Goal: Task Accomplishment & Management: Complete application form

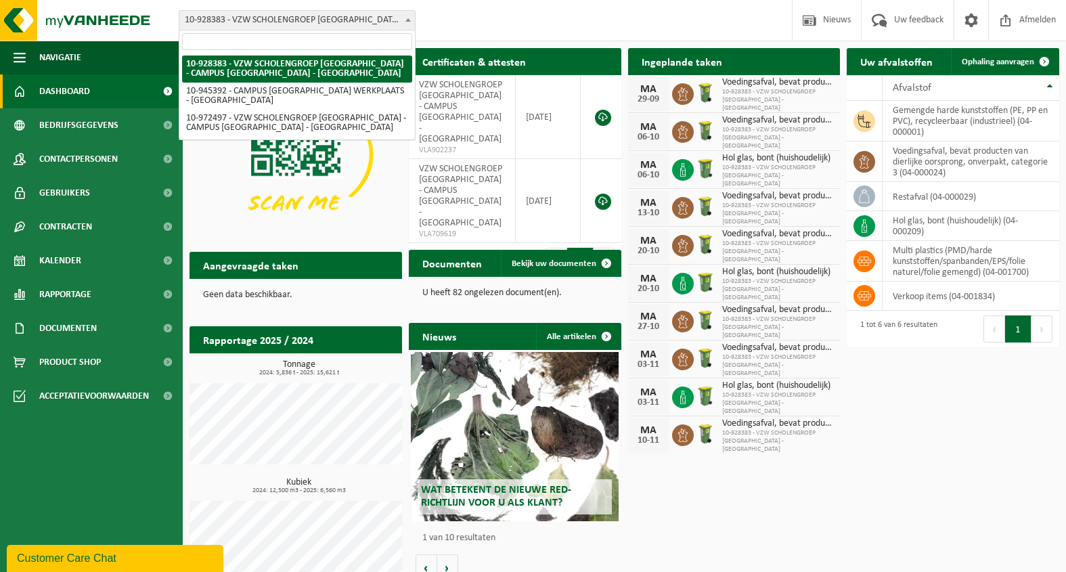
click at [409, 19] on b at bounding box center [407, 19] width 5 height 3
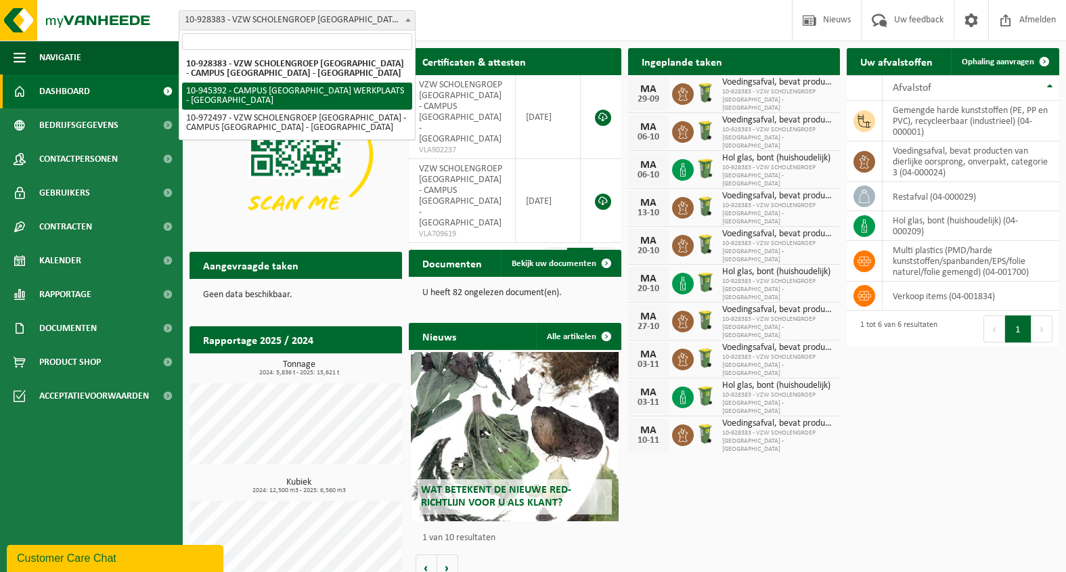
select select "141202"
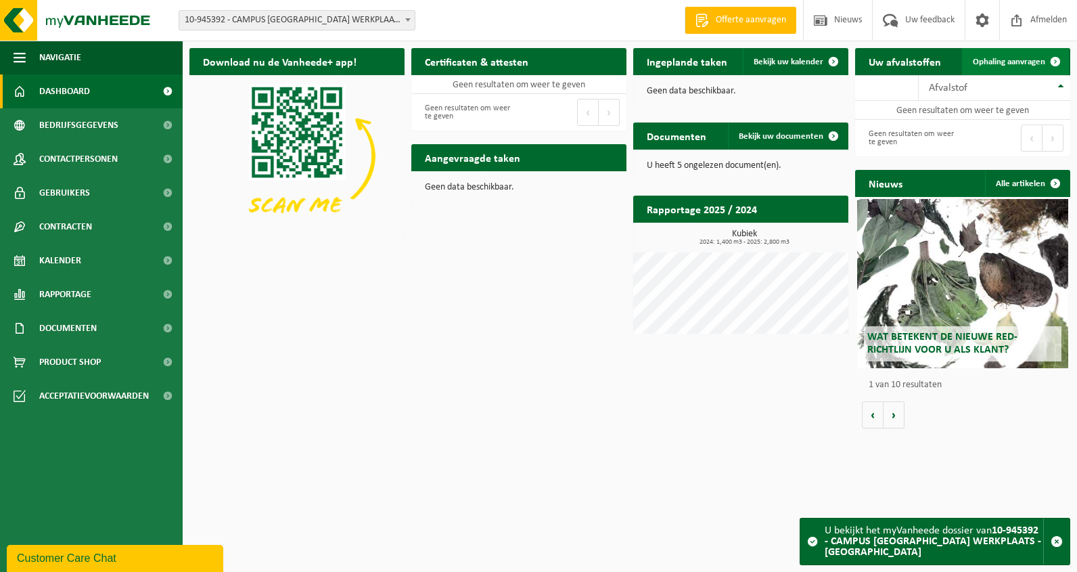
click at [997, 64] on span "Ophaling aanvragen" at bounding box center [1009, 62] width 72 height 9
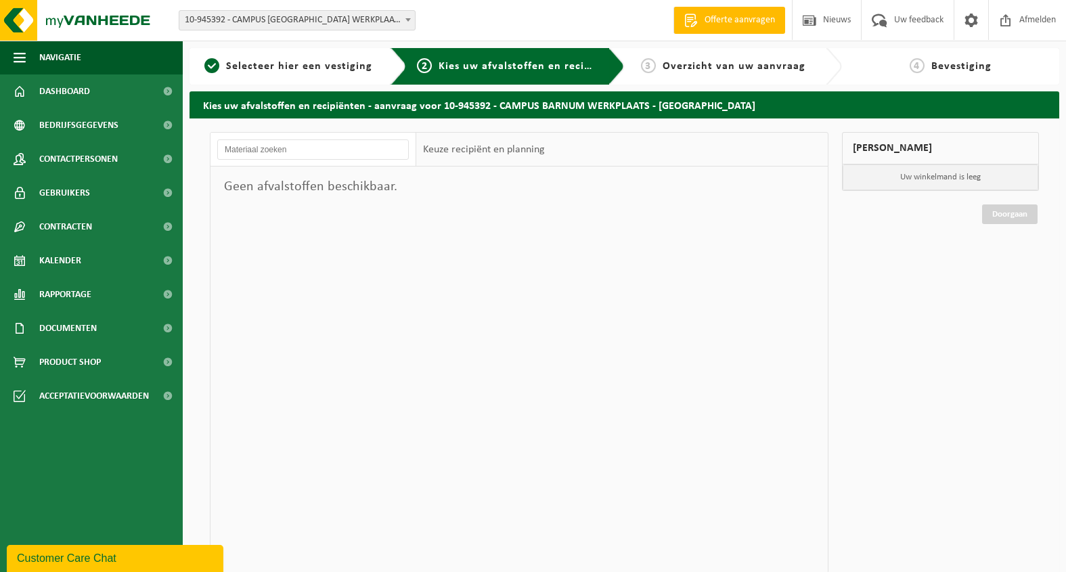
click at [408, 20] on b at bounding box center [407, 19] width 5 height 3
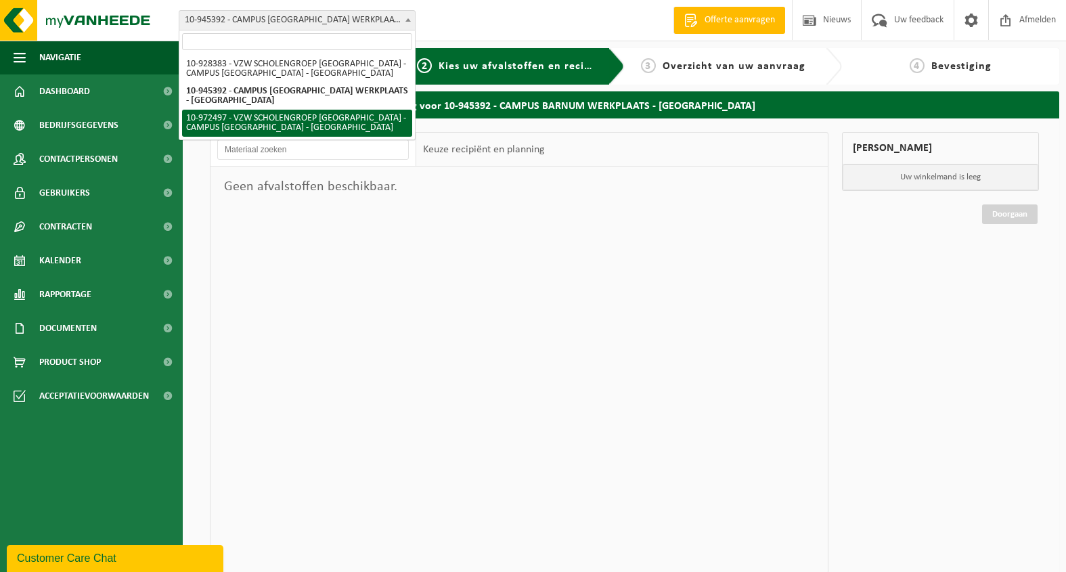
select select "156430"
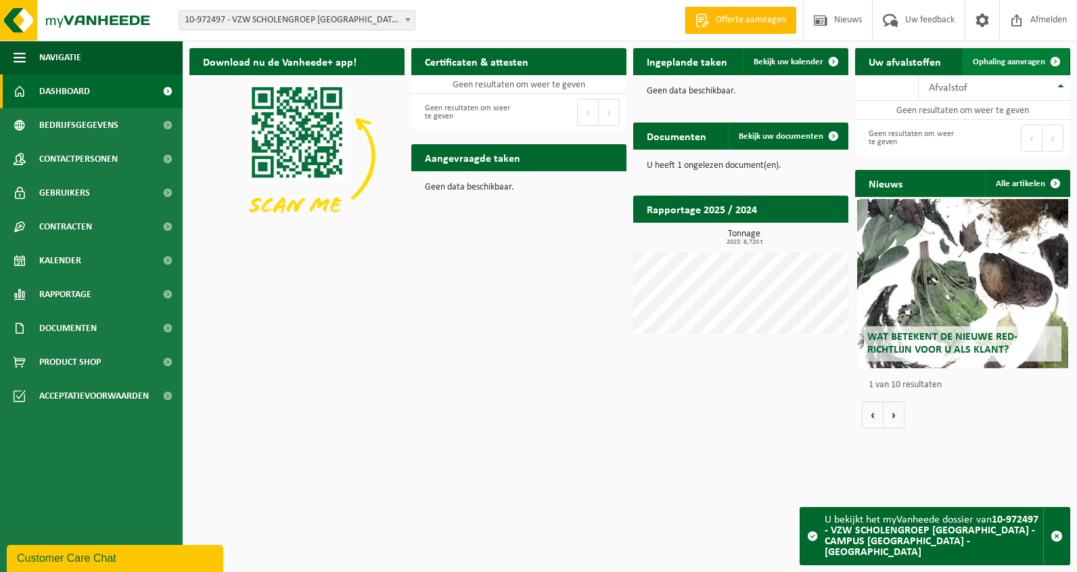
click at [1011, 62] on span "Ophaling aanvragen" at bounding box center [1009, 62] width 72 height 9
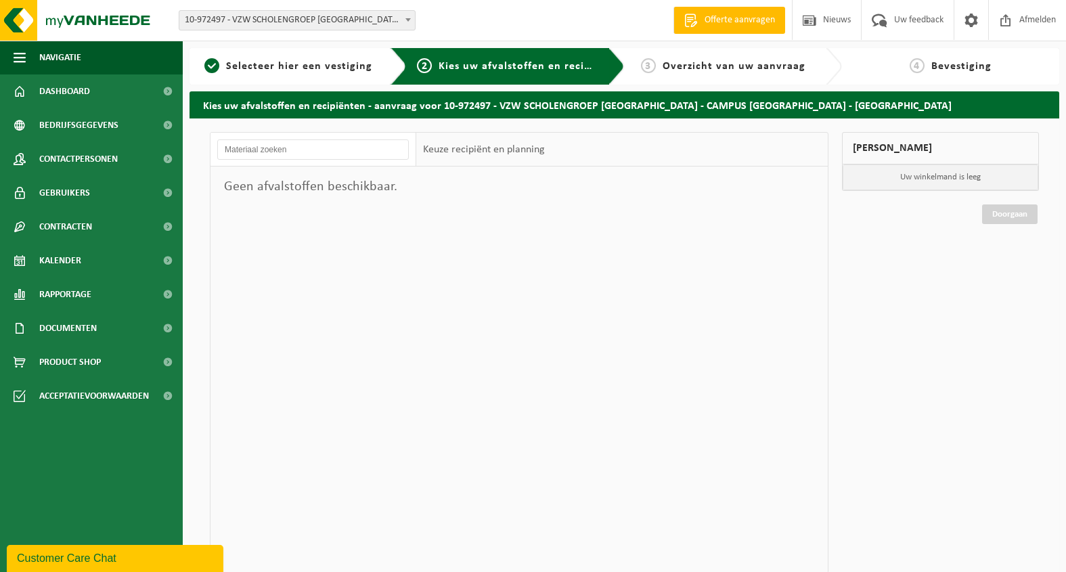
click at [410, 21] on b at bounding box center [407, 19] width 5 height 3
select select "133387"
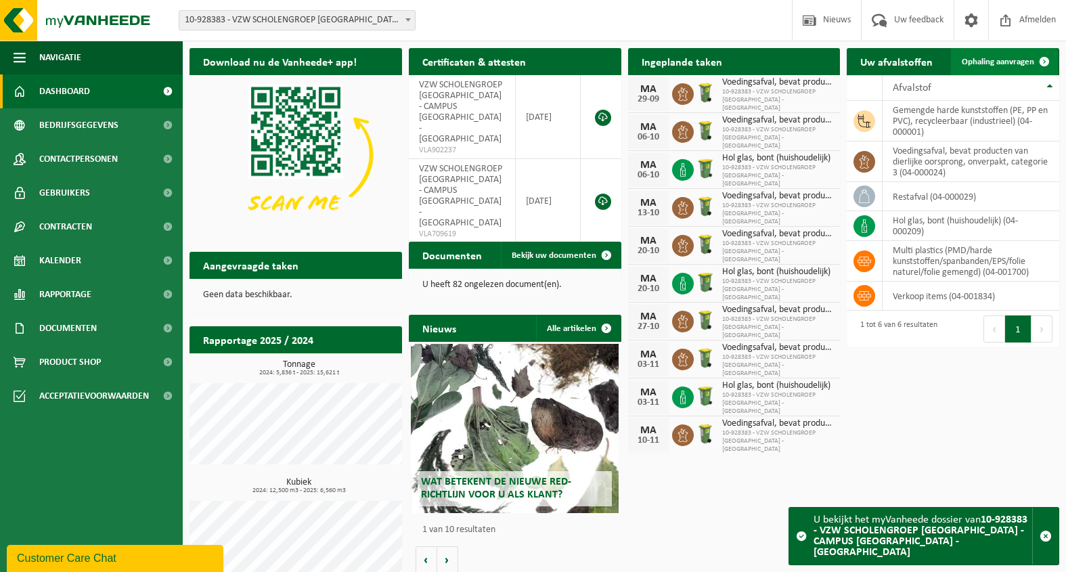
click at [990, 61] on span "Ophaling aanvragen" at bounding box center [998, 62] width 72 height 9
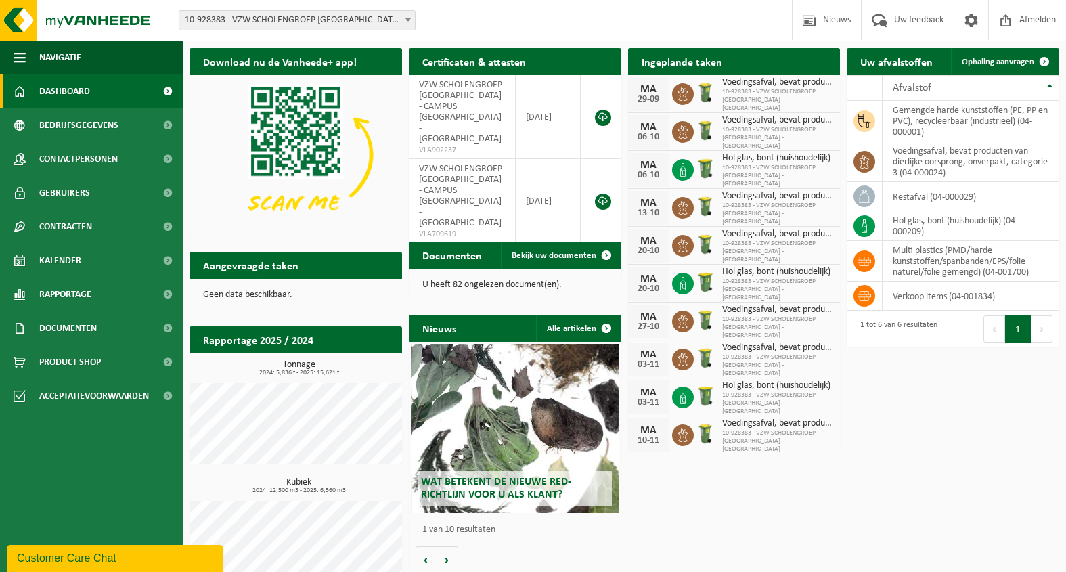
click at [407, 20] on b at bounding box center [407, 19] width 5 height 3
select select "141202"
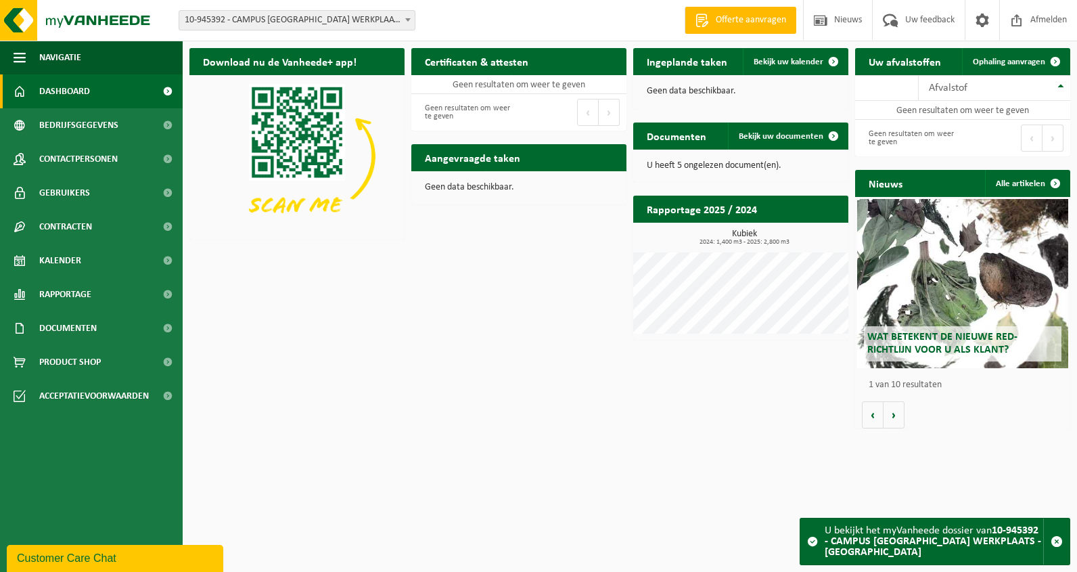
click at [408, 16] on span at bounding box center [408, 20] width 14 height 18
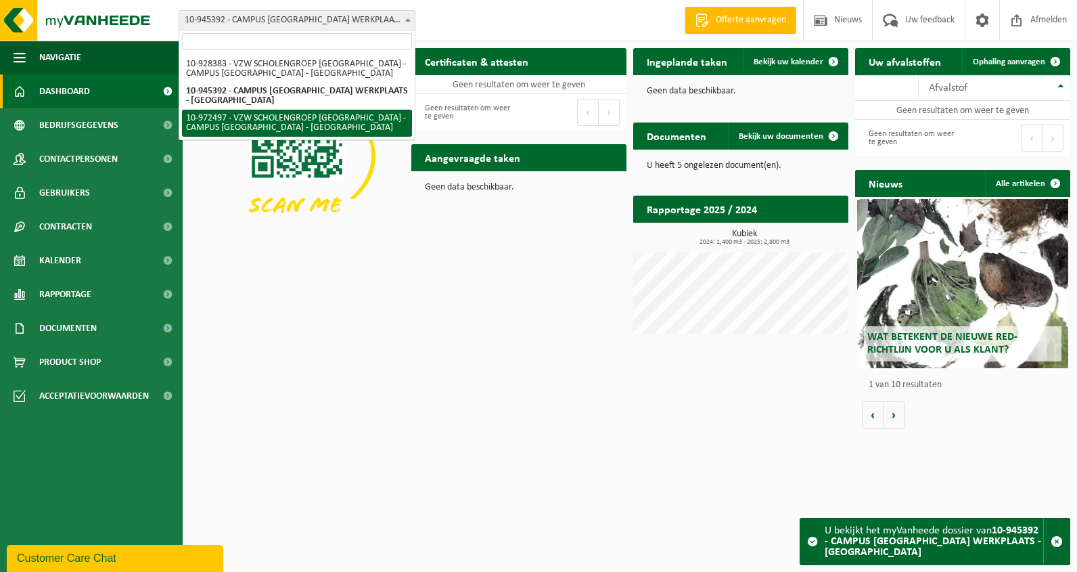
select select "156430"
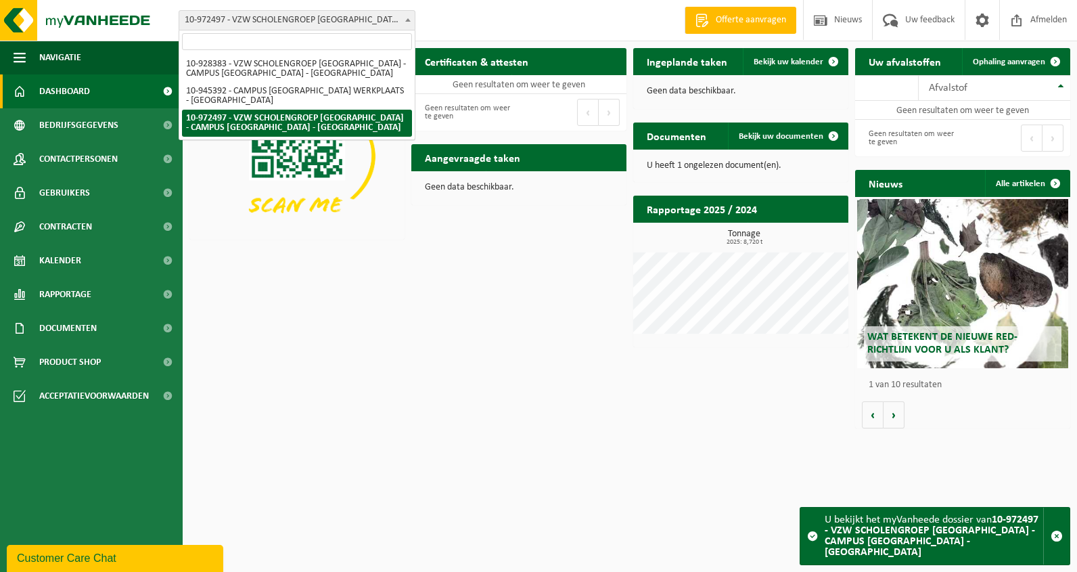
click at [410, 20] on b at bounding box center [407, 19] width 5 height 3
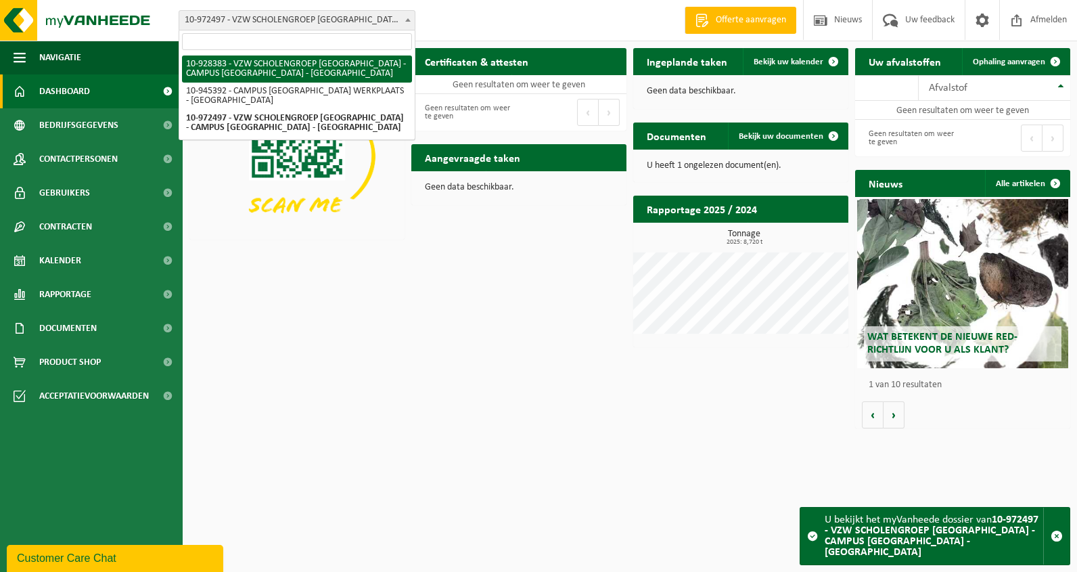
select select "133387"
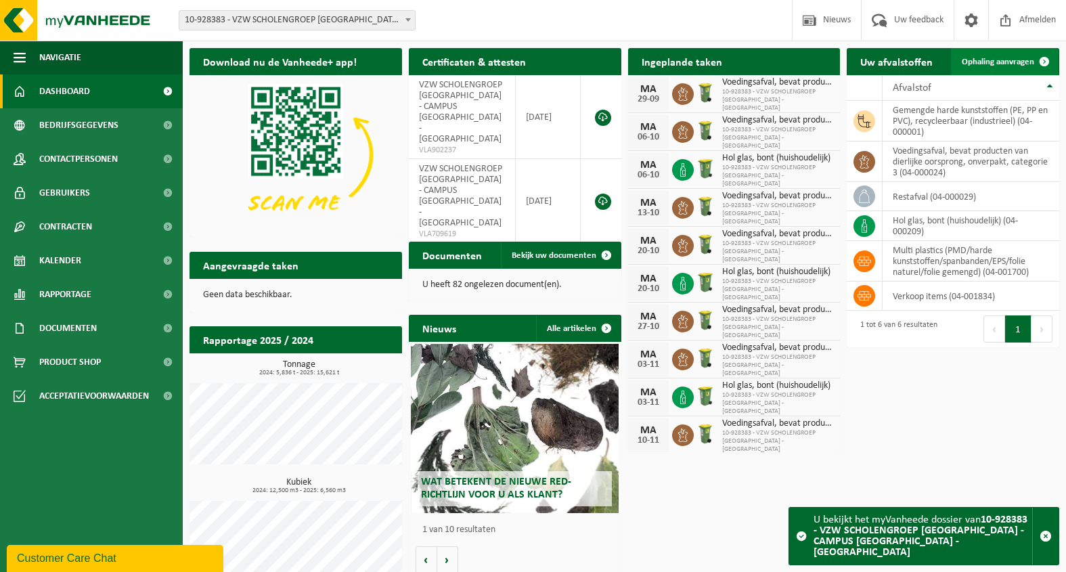
click at [991, 61] on span "Ophaling aanvragen" at bounding box center [998, 62] width 72 height 9
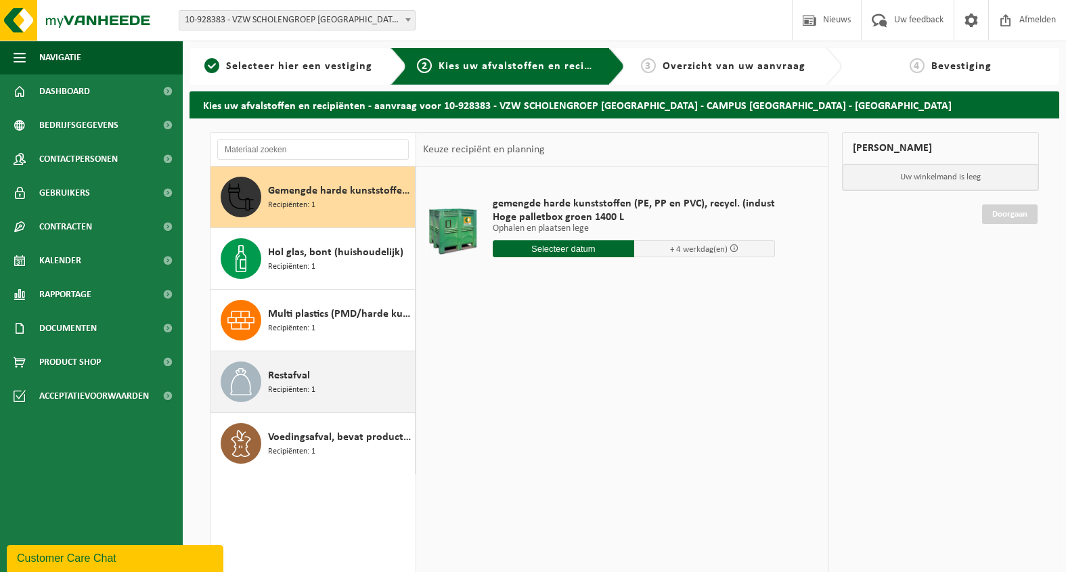
click at [322, 385] on div "Restafval Recipiënten: 1" at bounding box center [339, 381] width 143 height 41
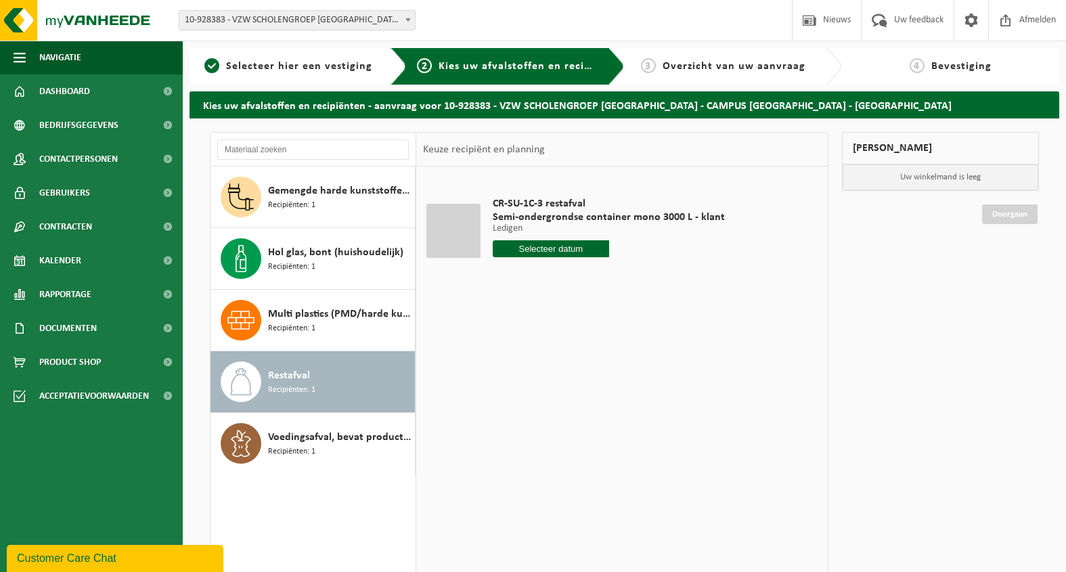
click at [557, 246] on input "text" at bounding box center [551, 248] width 116 height 17
click at [645, 278] on icon at bounding box center [646, 280] width 22 height 22
click at [503, 345] on div "6" at bounding box center [505, 347] width 24 height 22
type input "Van [DATE]"
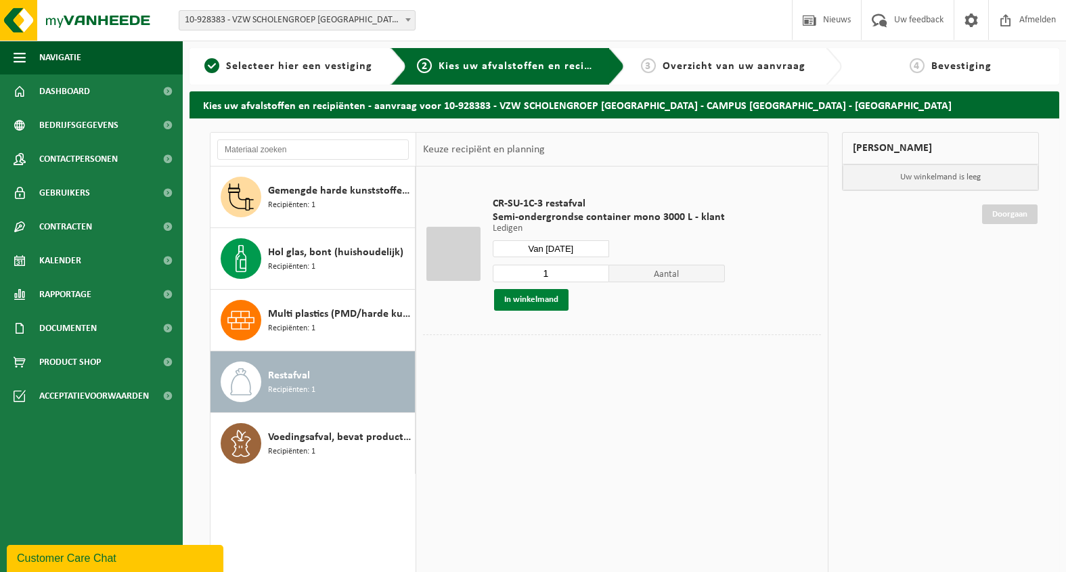
click at [526, 299] on button "In winkelmand" at bounding box center [531, 300] width 74 height 22
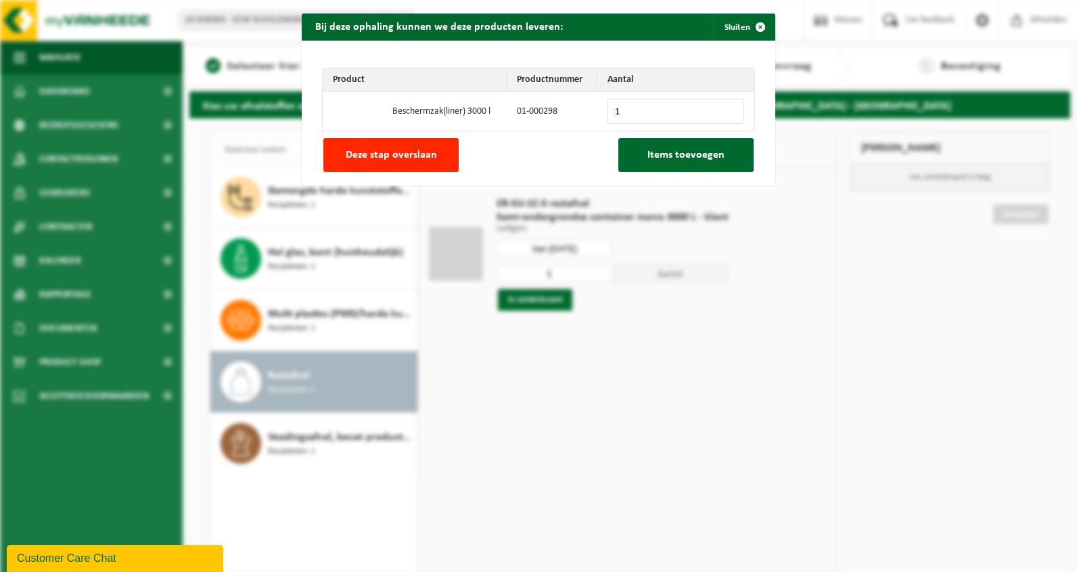
type input "1"
click at [723, 110] on input "1" at bounding box center [676, 111] width 137 height 25
click at [676, 154] on span "Items toevoegen" at bounding box center [686, 155] width 77 height 11
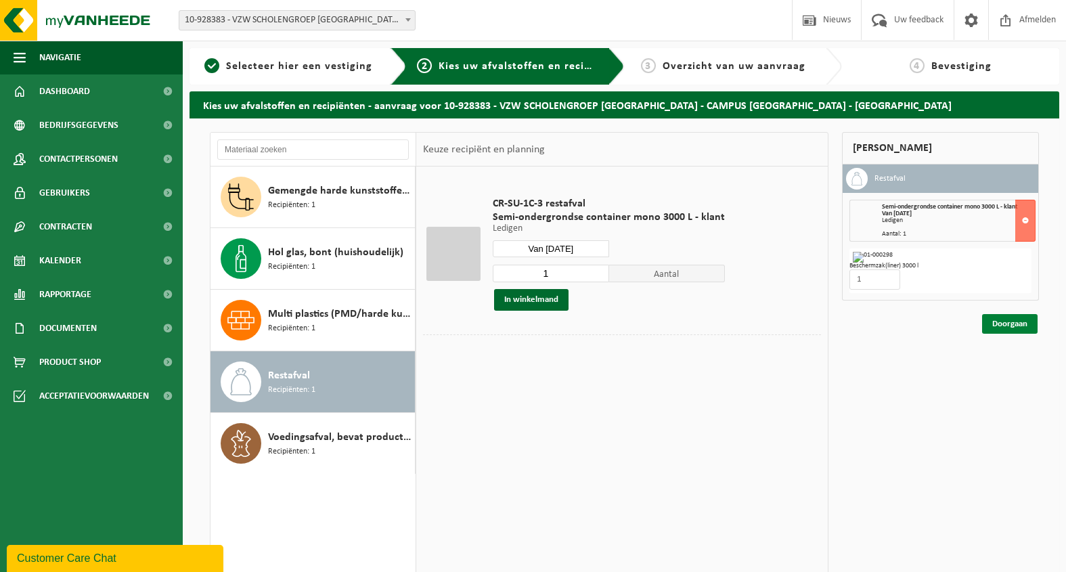
click at [1013, 319] on link "Doorgaan" at bounding box center [1009, 324] width 55 height 20
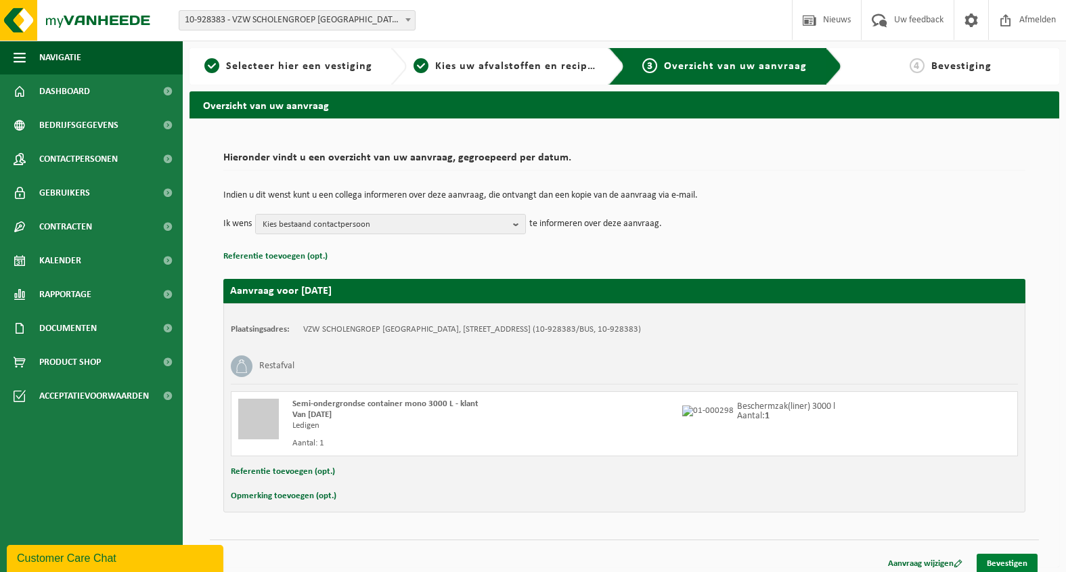
click at [1008, 560] on link "Bevestigen" at bounding box center [1006, 564] width 61 height 20
